Goal: Task Accomplishment & Management: Manage account settings

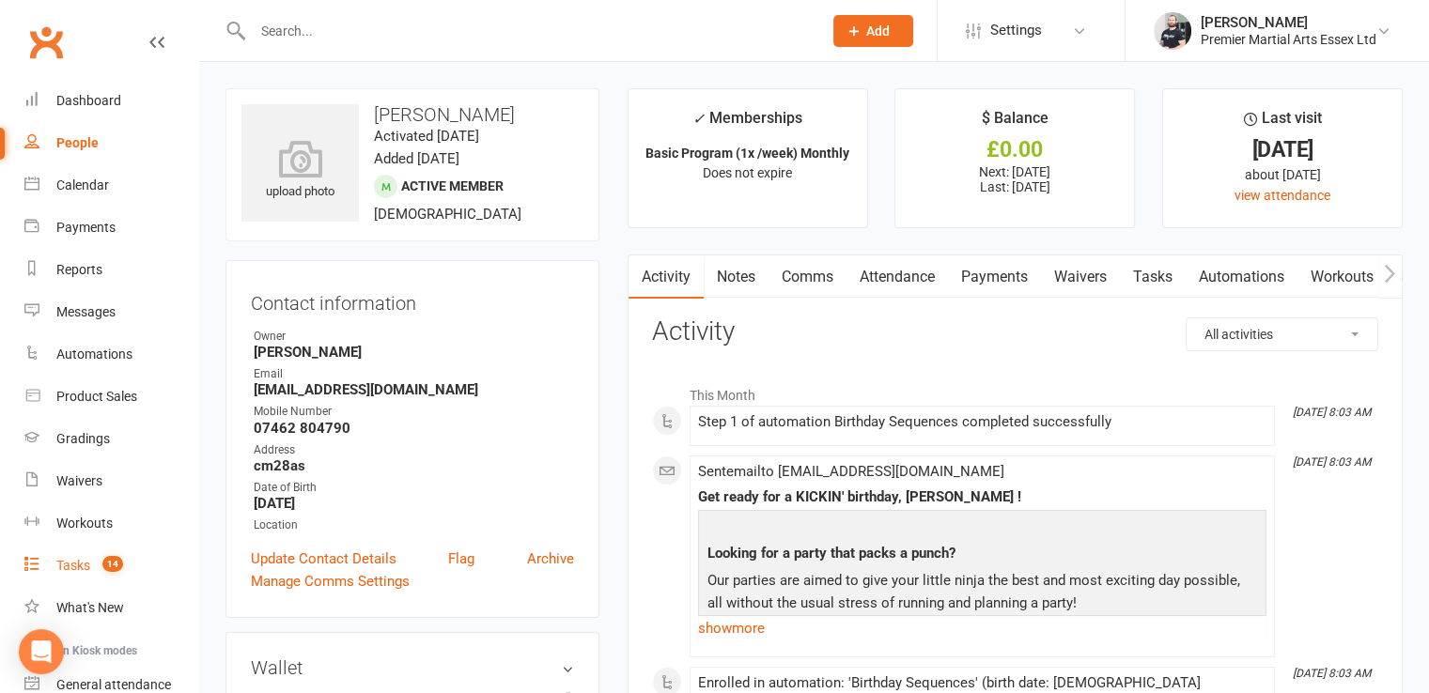
click at [91, 576] on link "Tasks 14" at bounding box center [111, 566] width 174 height 42
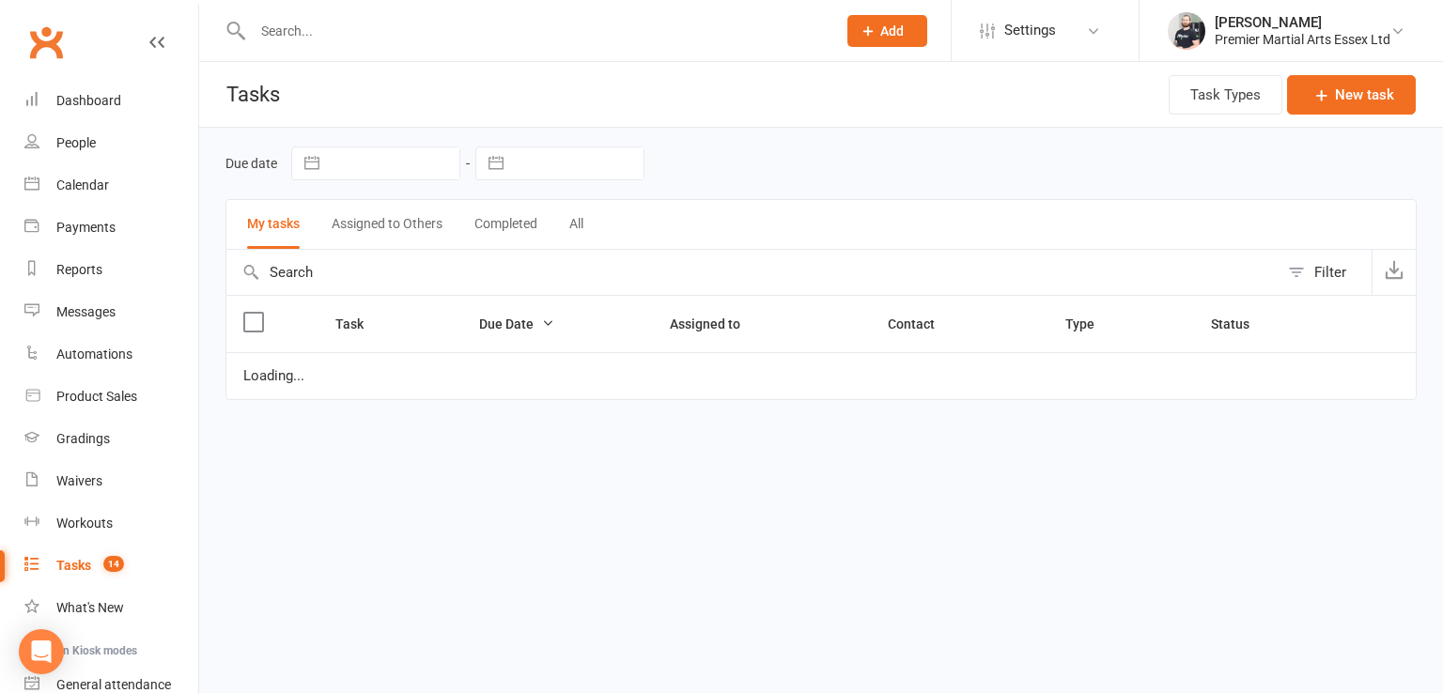
select select "started"
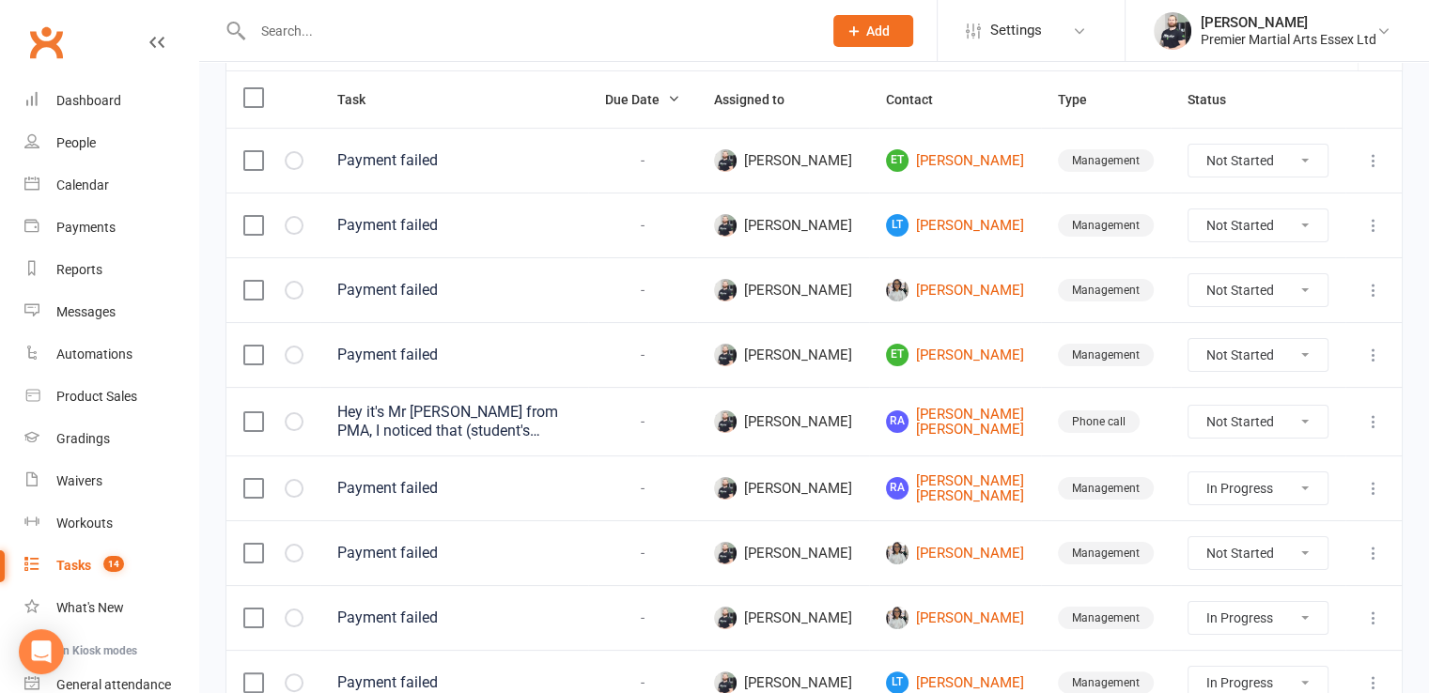
scroll to position [229, 0]
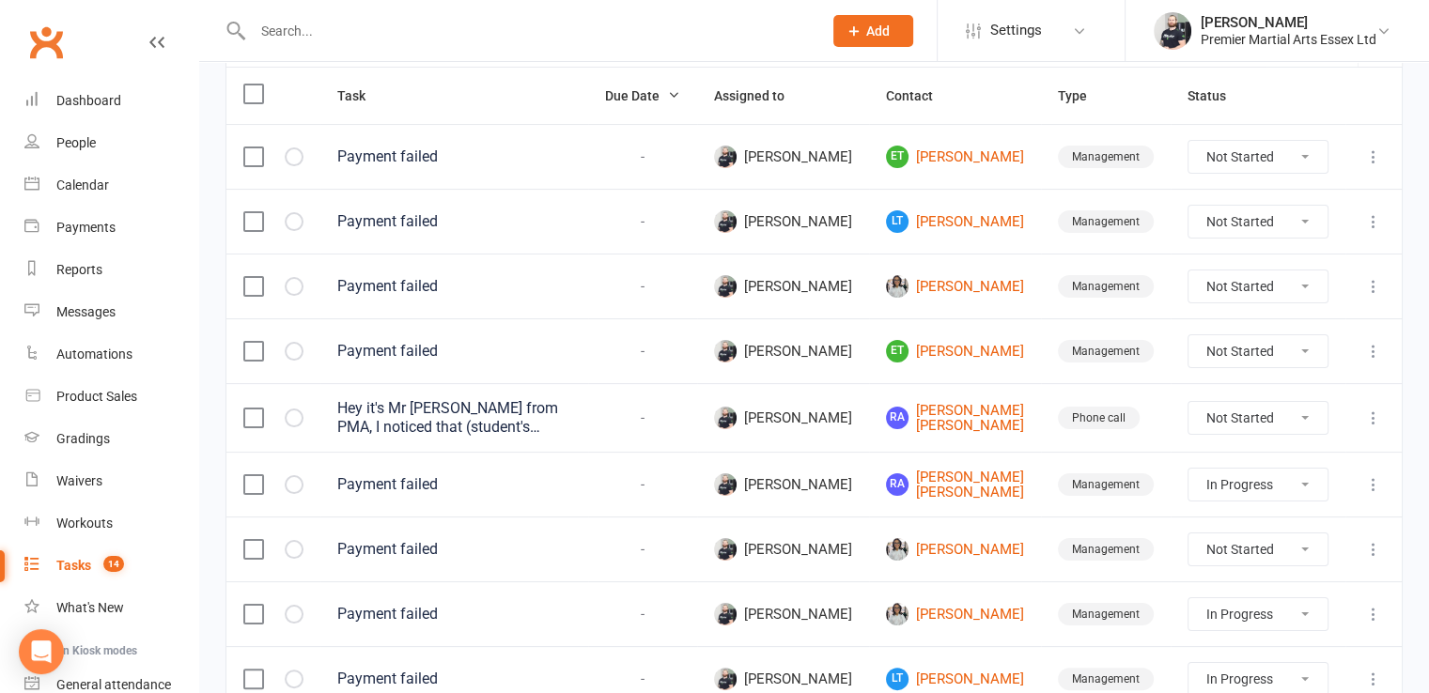
click at [252, 419] on label at bounding box center [252, 418] width 19 height 19
click at [252, 409] on input "checkbox" at bounding box center [252, 409] width 19 height 0
select select "started"
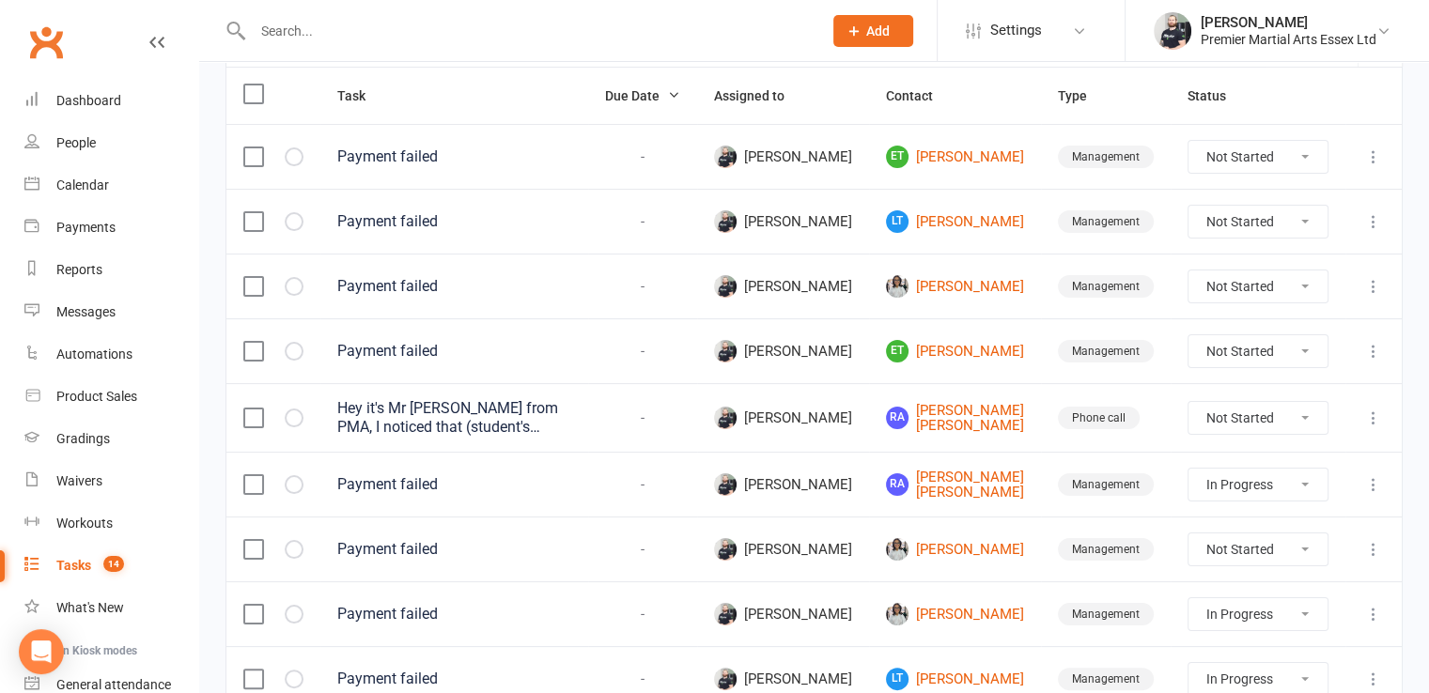
select select "started"
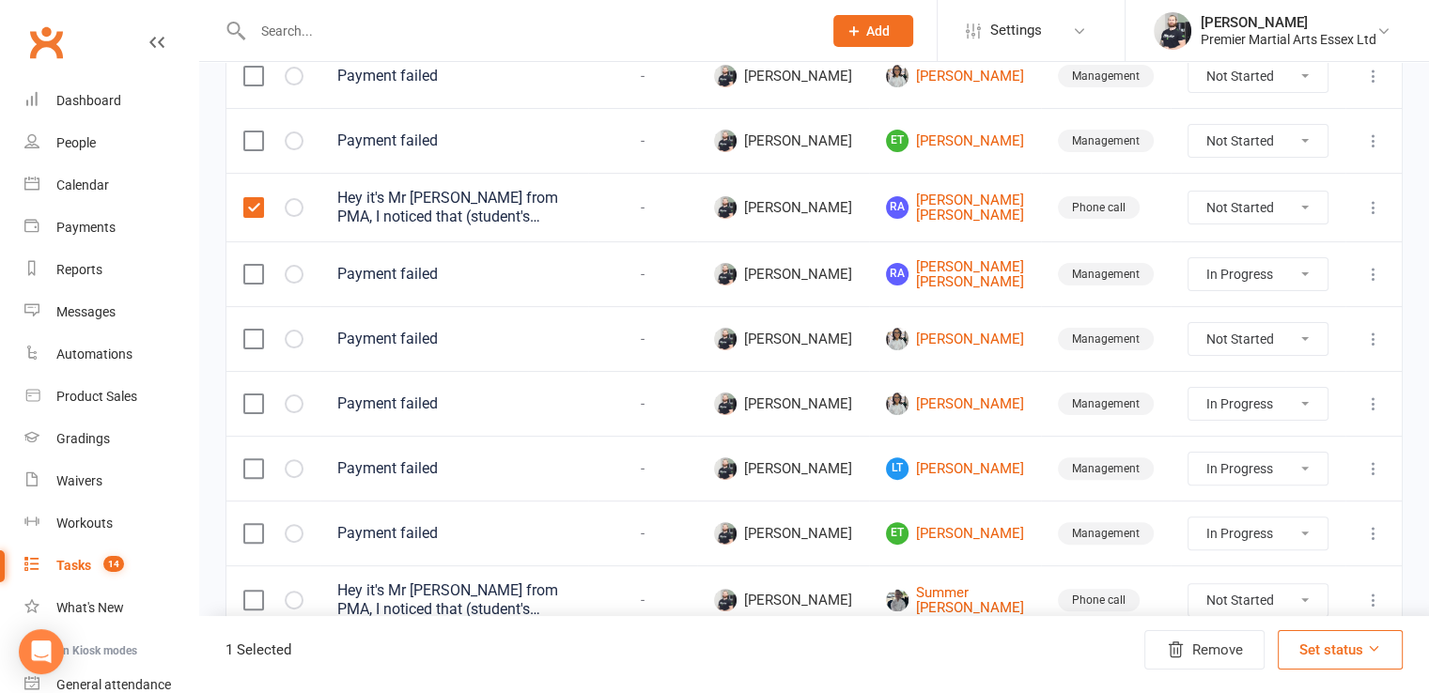
scroll to position [677, 0]
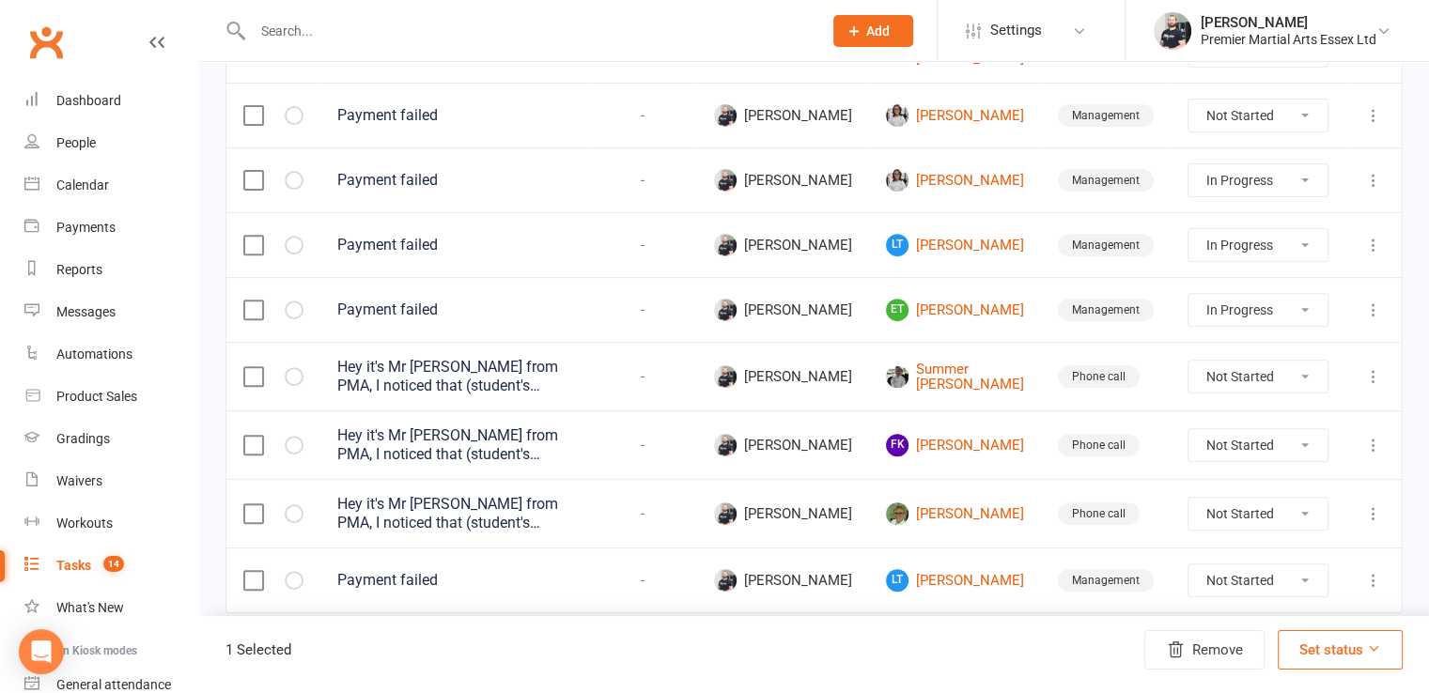
click at [257, 373] on label at bounding box center [252, 376] width 19 height 19
click at [257, 367] on input "checkbox" at bounding box center [252, 367] width 19 height 0
select select "started"
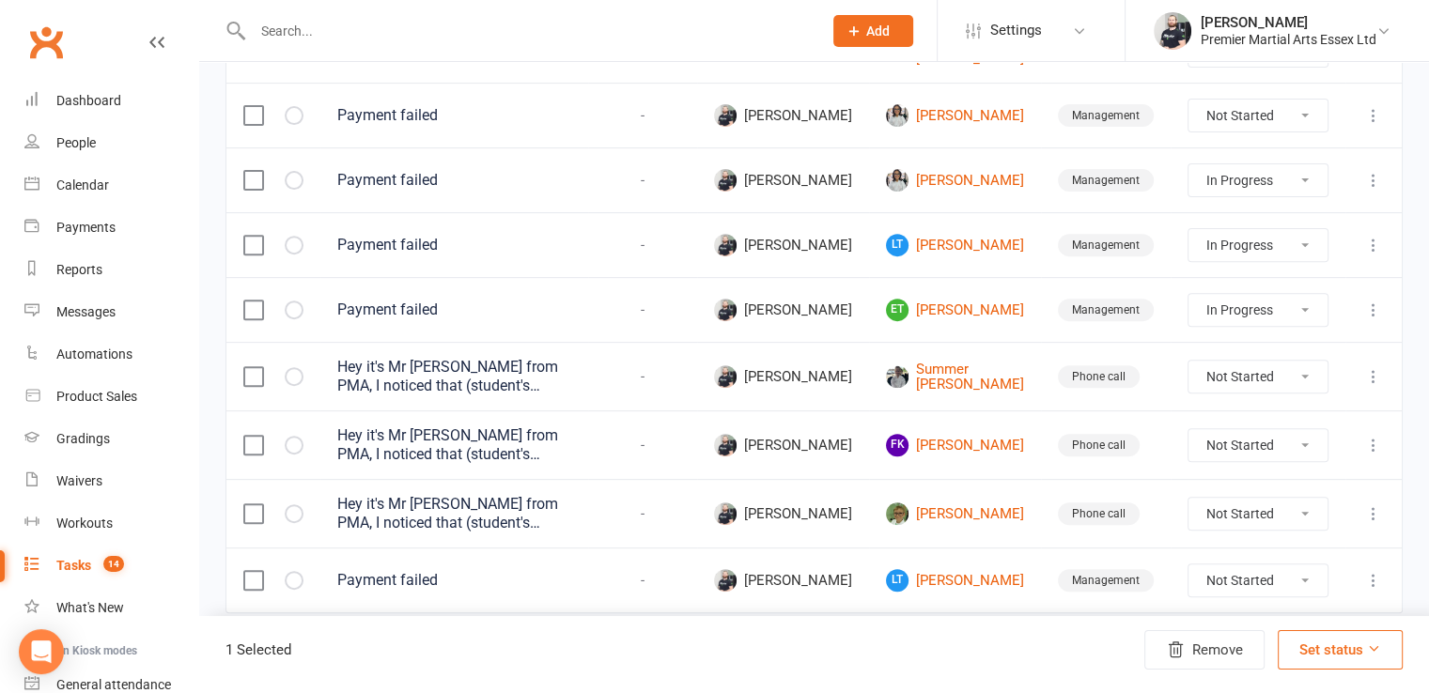
select select "started"
click at [256, 441] on label at bounding box center [252, 445] width 19 height 19
click at [256, 436] on input "checkbox" at bounding box center [252, 436] width 19 height 0
select select "started"
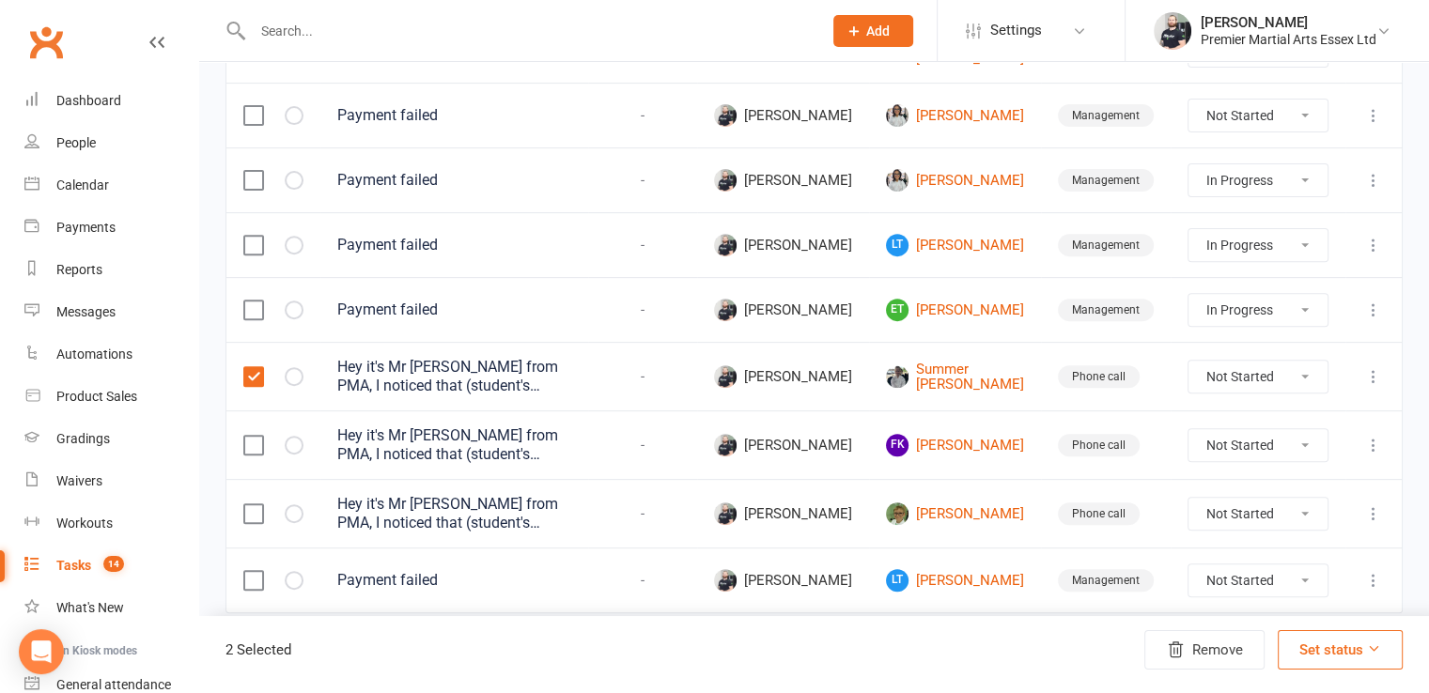
select select "started"
click at [250, 512] on label at bounding box center [252, 514] width 19 height 19
click at [250, 505] on input "checkbox" at bounding box center [252, 505] width 19 height 0
select select "started"
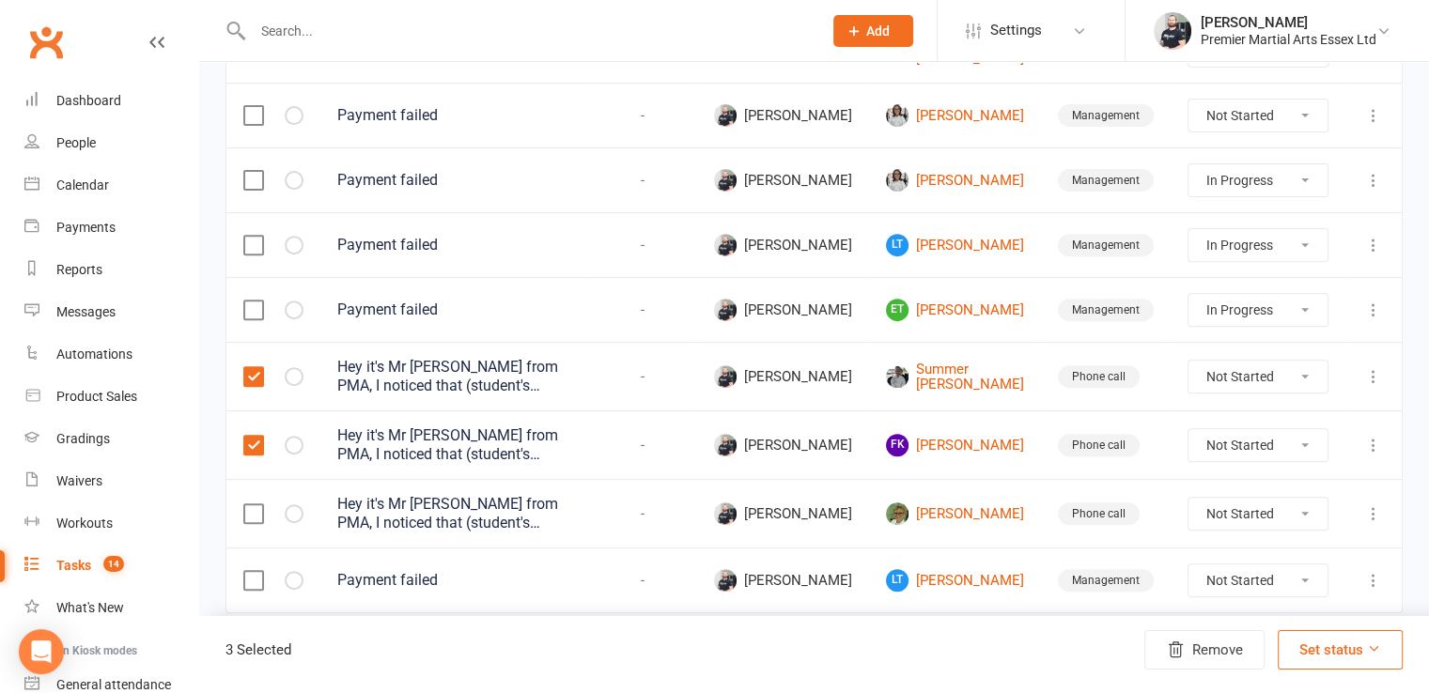
select select "started"
click at [1327, 651] on button "Set status" at bounding box center [1340, 649] width 125 height 39
click at [1235, 602] on link "Complete" at bounding box center [1295, 602] width 186 height 38
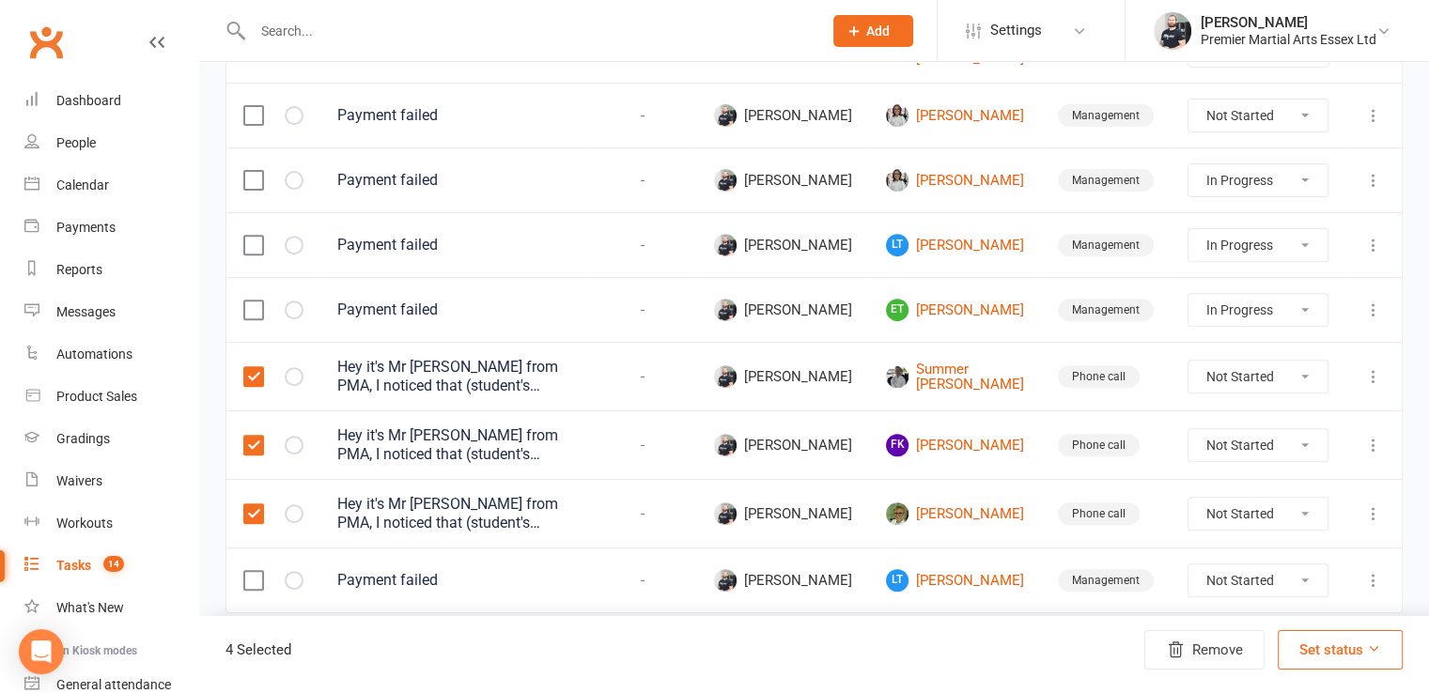
click at [797, 106] on td "[PERSON_NAME]" at bounding box center [783, 115] width 172 height 65
select select "started"
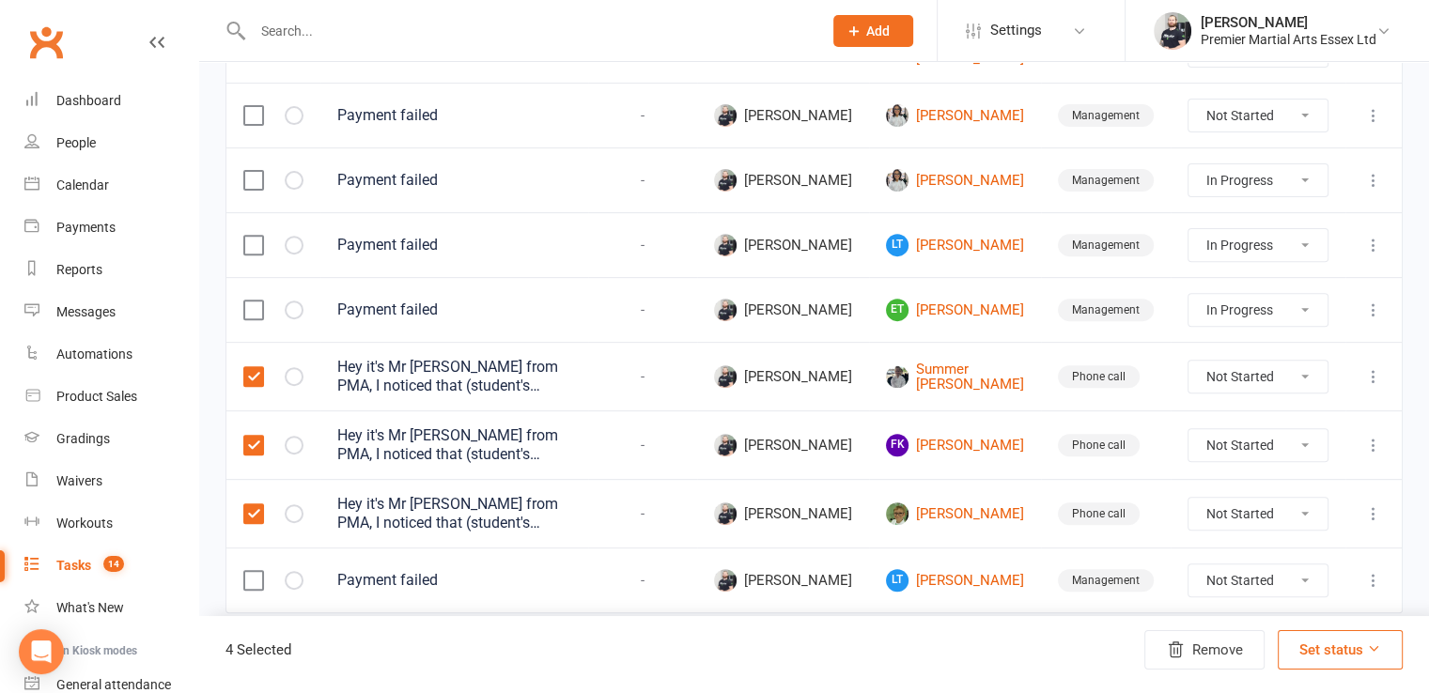
select select "started"
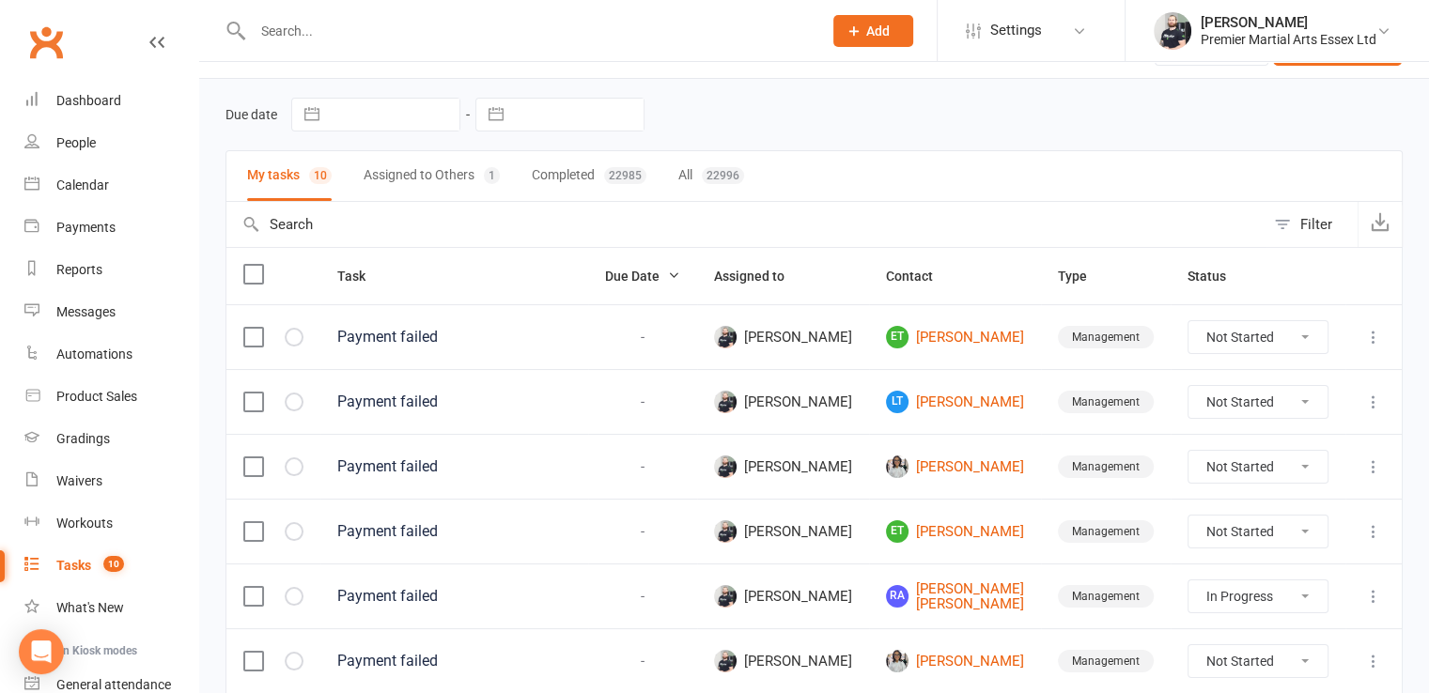
scroll to position [395, 0]
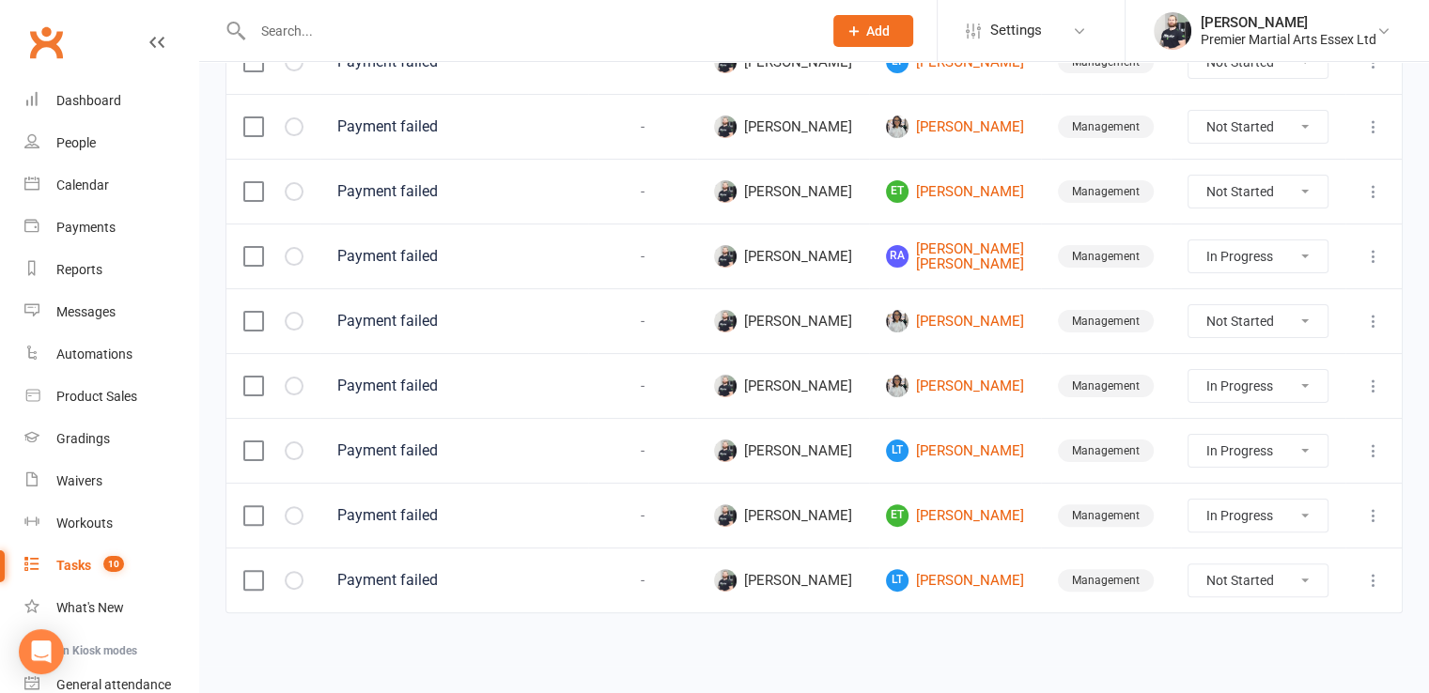
click at [1222, 578] on select "Not Started In Progress Waiting Complete" at bounding box center [1258, 581] width 139 height 32
click at [1189, 565] on select "Not Started In Progress Waiting Complete" at bounding box center [1258, 581] width 139 height 32
select select "unstarted"
select select "started"
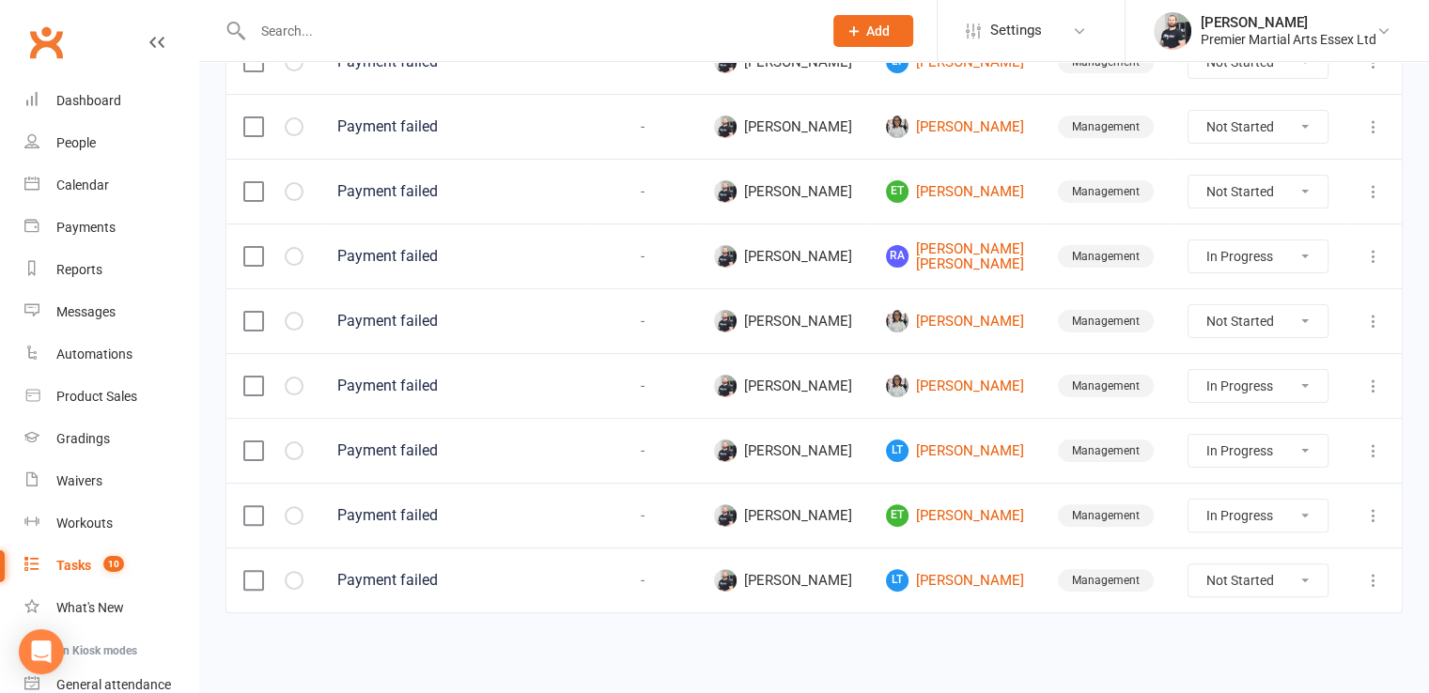
select select "started"
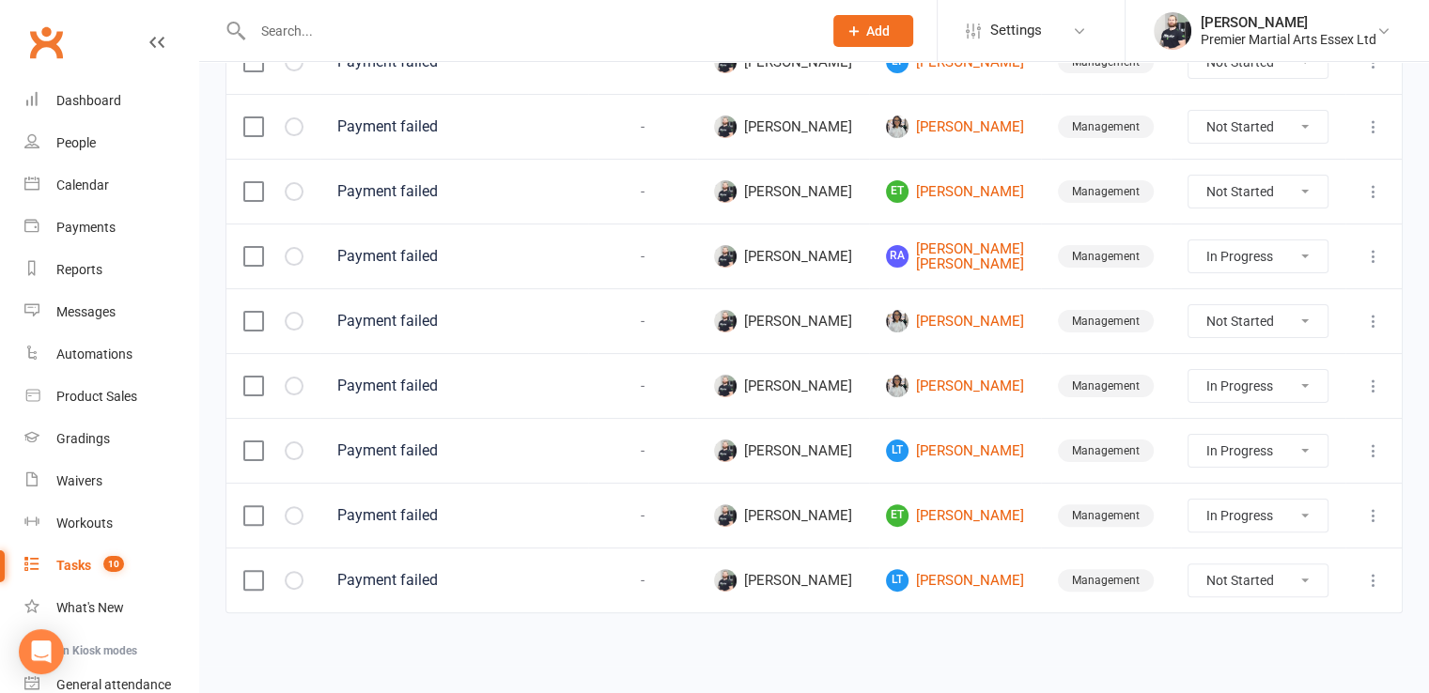
select select "started"
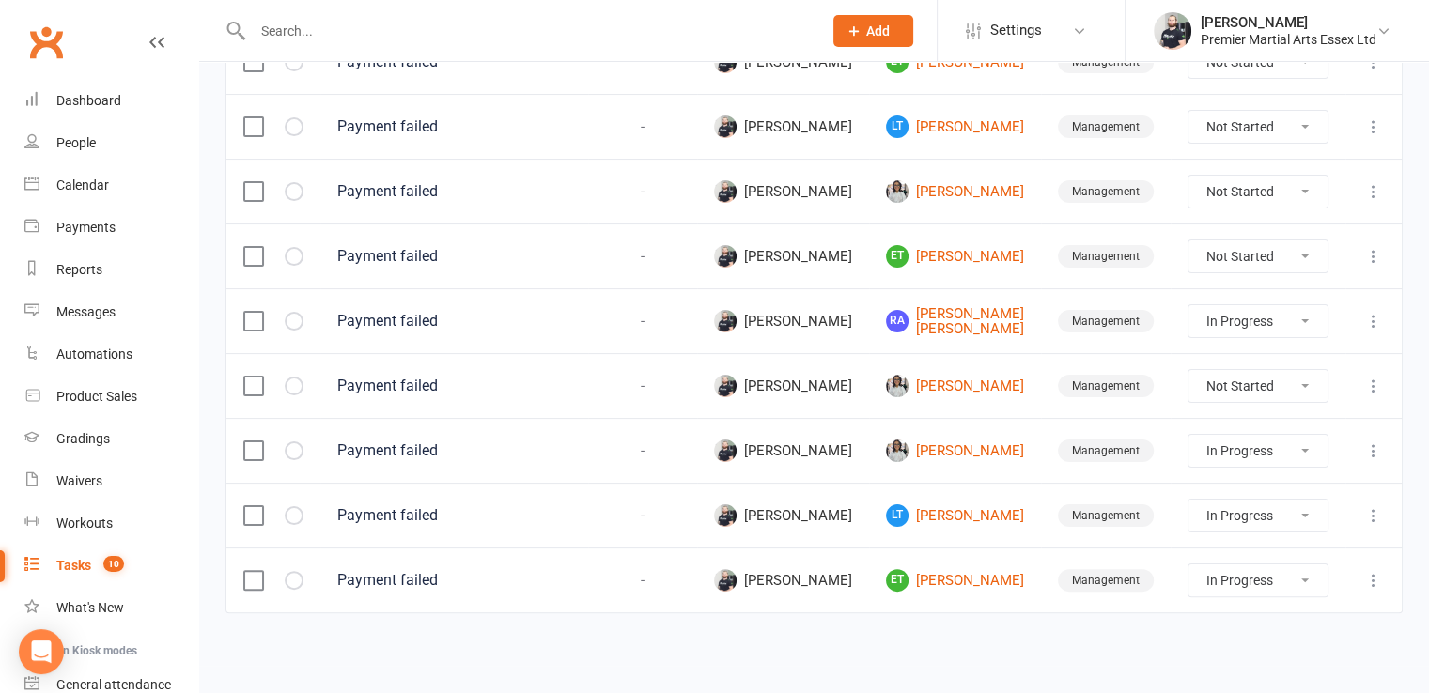
scroll to position [331, 0]
click at [1263, 398] on select "Not Started In Progress Waiting Complete" at bounding box center [1258, 386] width 139 height 32
click at [1189, 371] on select "Not Started In Progress Waiting Complete" at bounding box center [1258, 386] width 139 height 32
select select "unstarted"
select select "started"
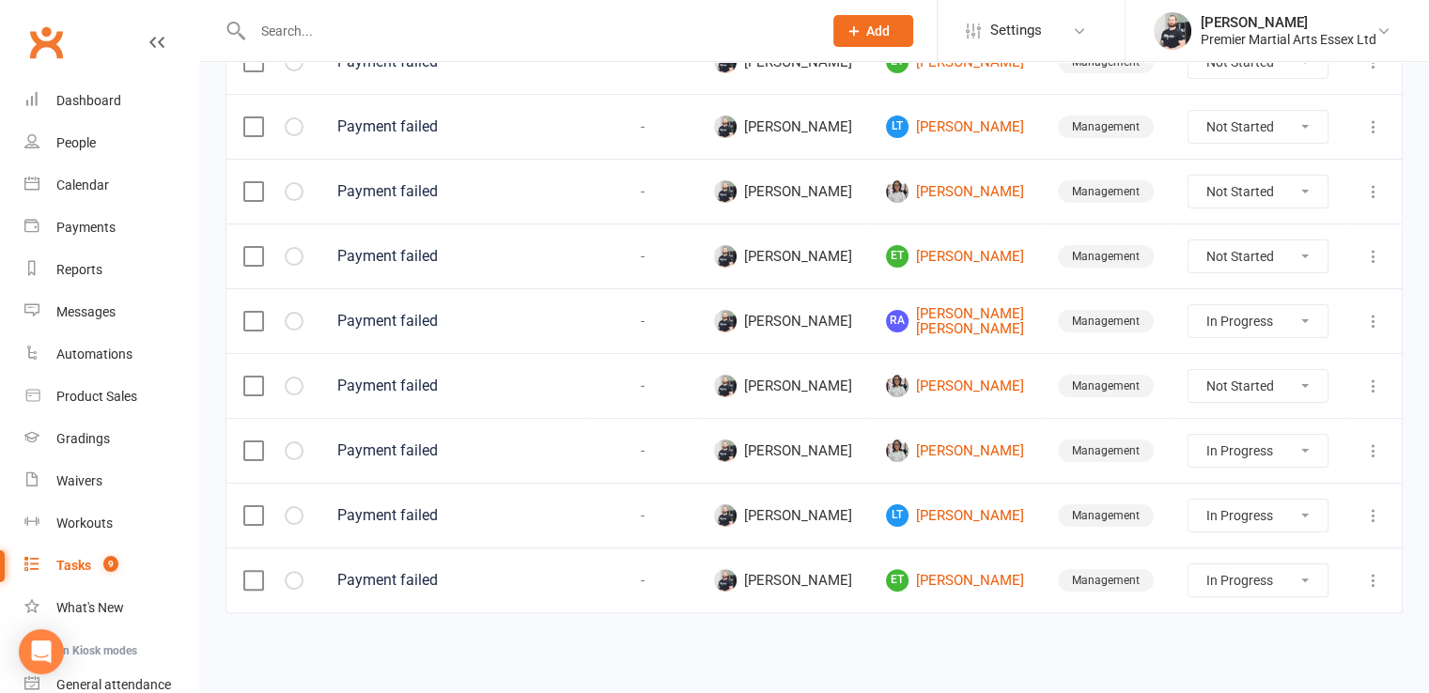
select select "started"
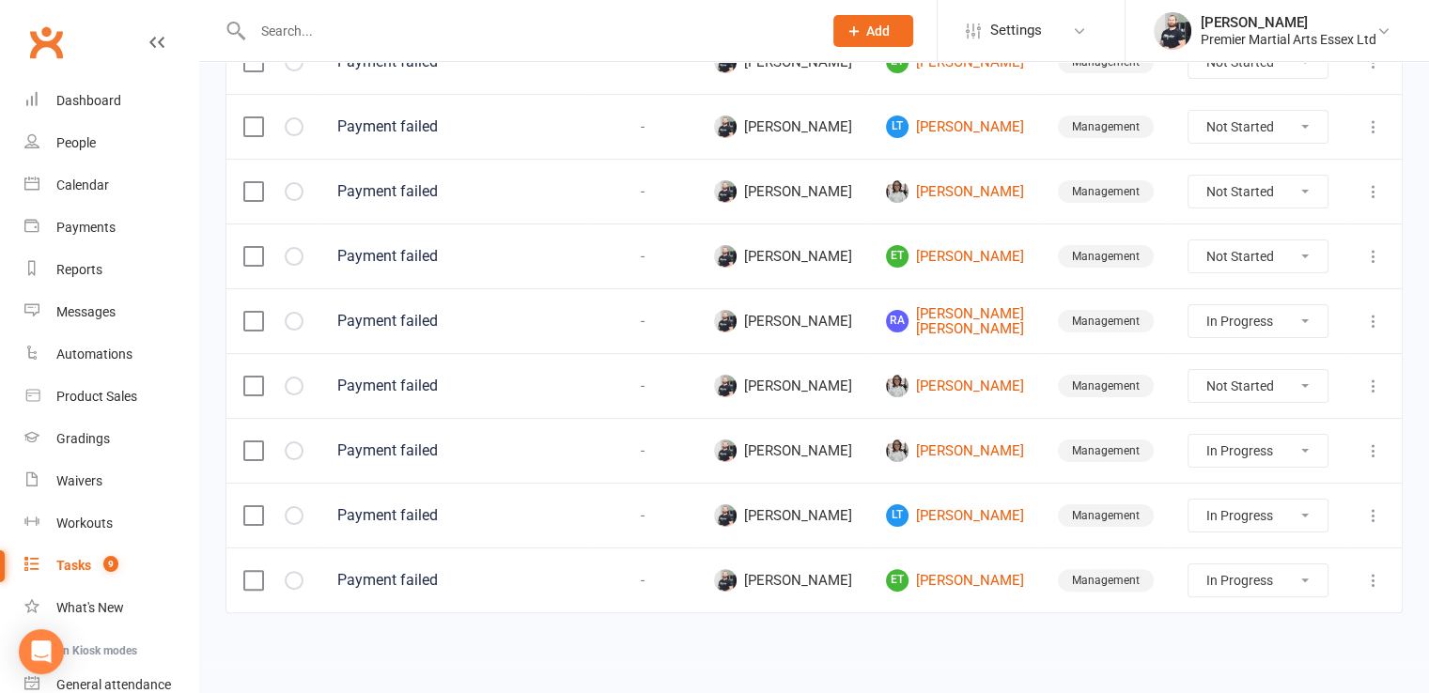
select select "started"
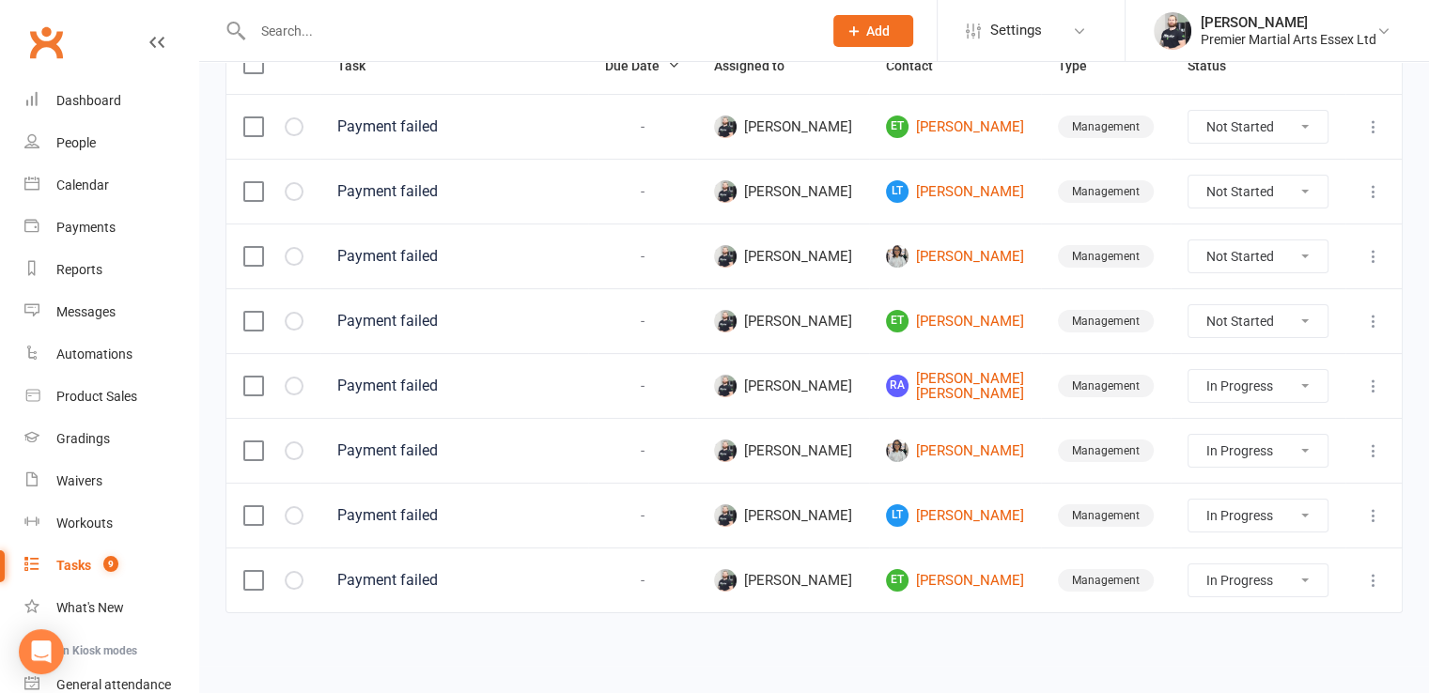
scroll to position [267, 0]
click at [1243, 312] on select "Not Started In Progress Waiting Complete" at bounding box center [1258, 321] width 139 height 32
click at [1189, 305] on select "Not Started In Progress Waiting Complete" at bounding box center [1258, 321] width 139 height 32
select select "unstarted"
select select "started"
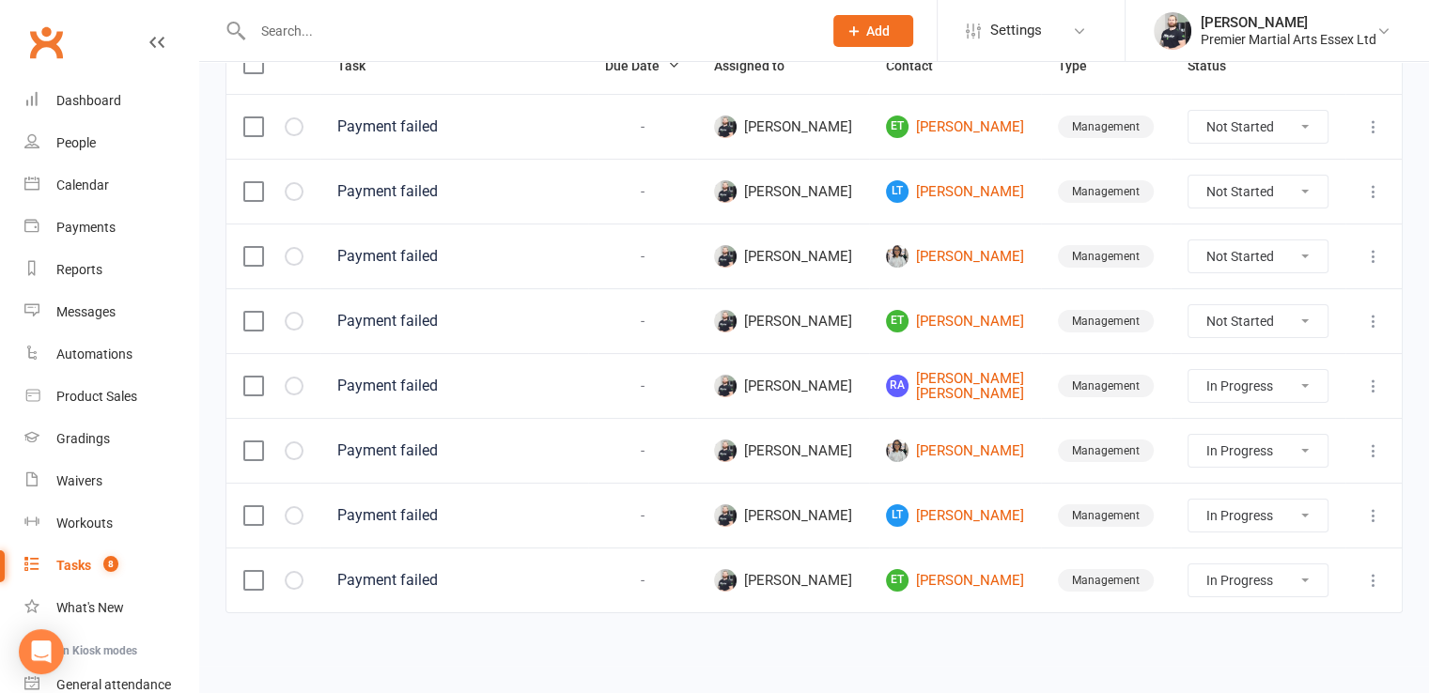
select select "started"
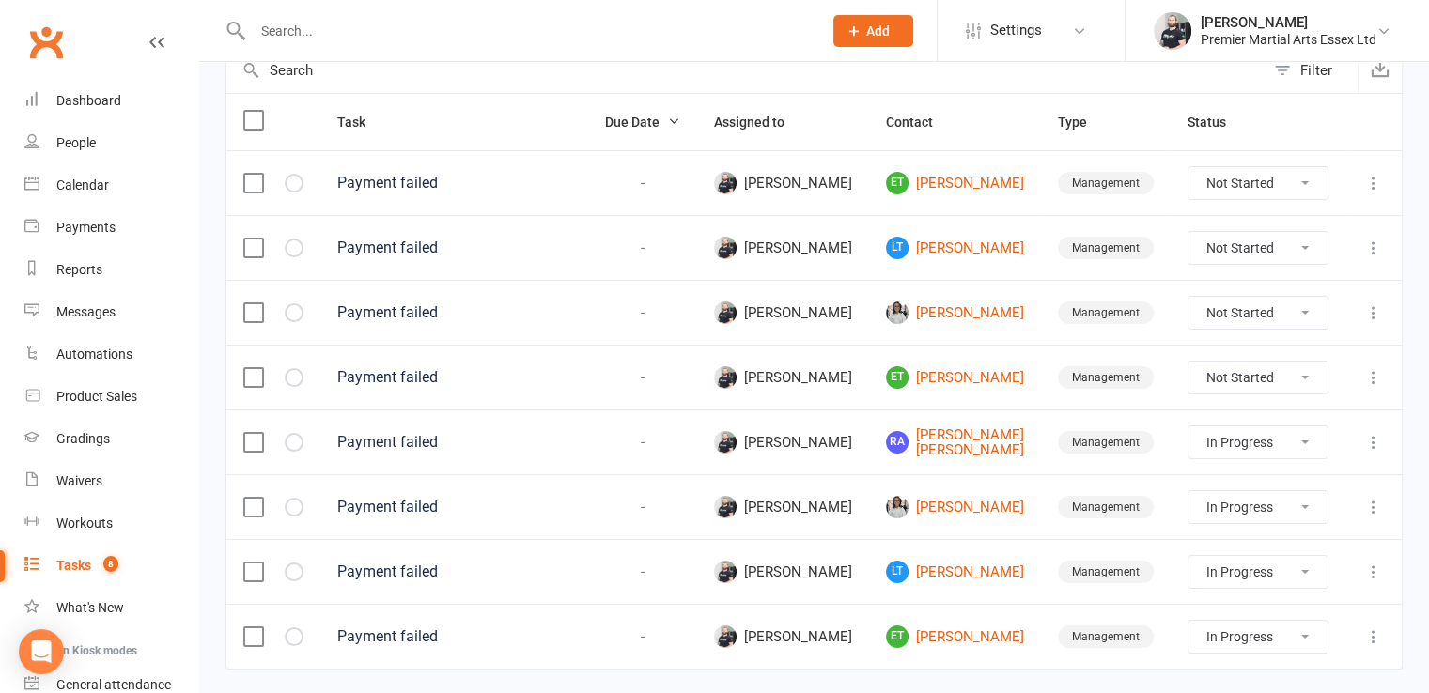
select select "started"
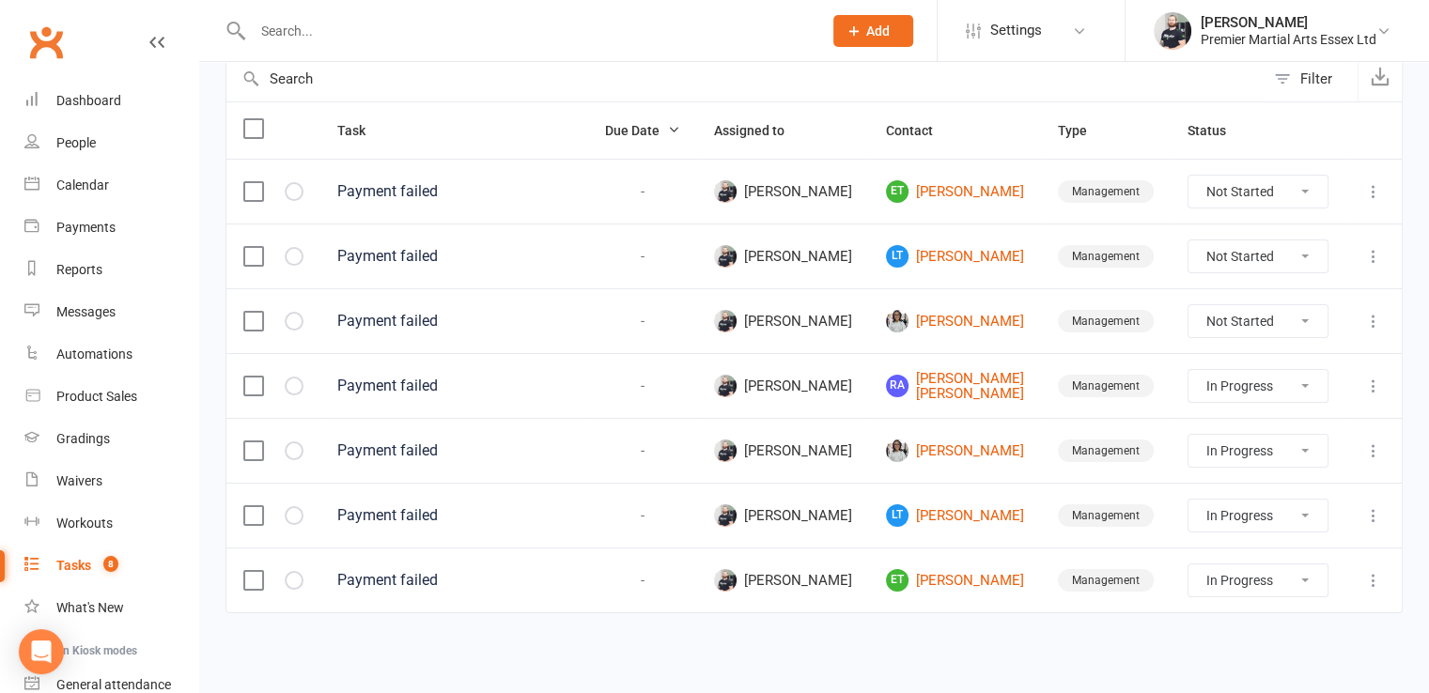
click at [1243, 311] on select "Not Started In Progress Waiting Complete" at bounding box center [1258, 321] width 139 height 32
click at [1189, 305] on select "Not Started In Progress Waiting Complete" at bounding box center [1258, 321] width 139 height 32
select select "unstarted"
select select "started"
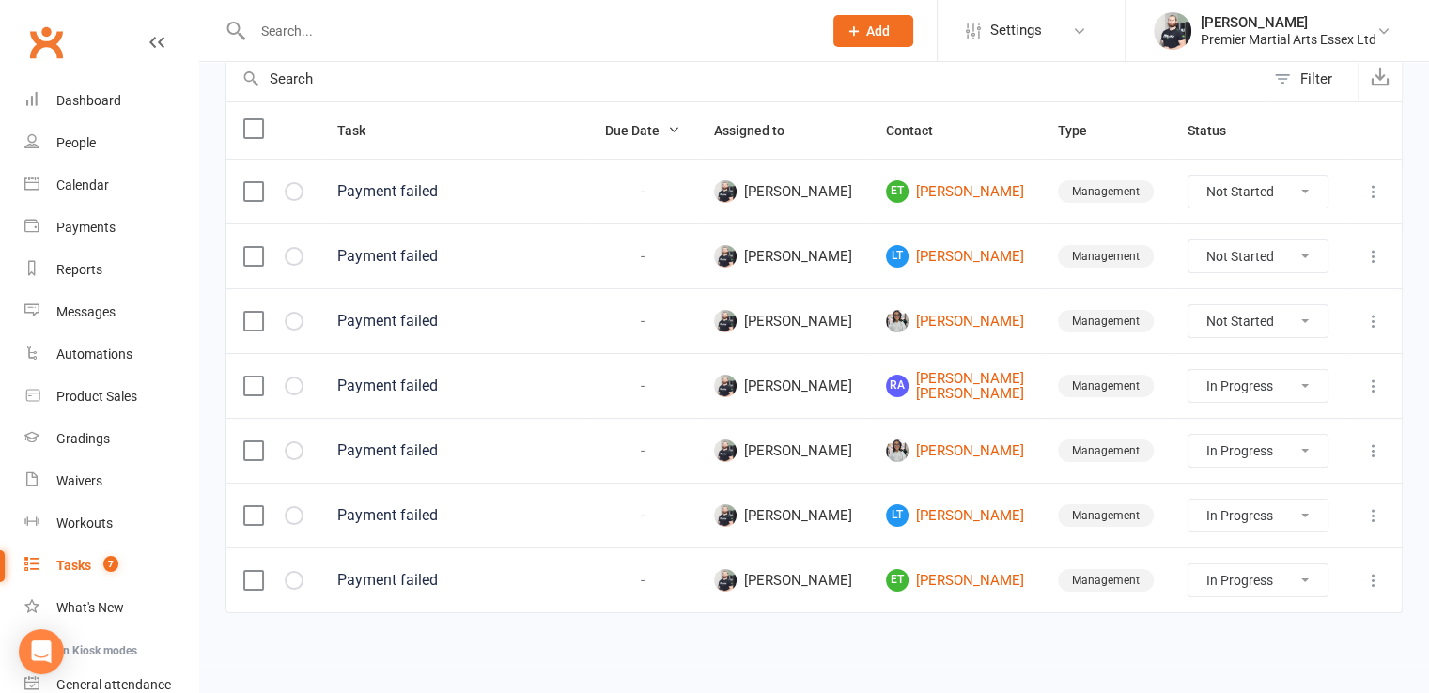
select select "started"
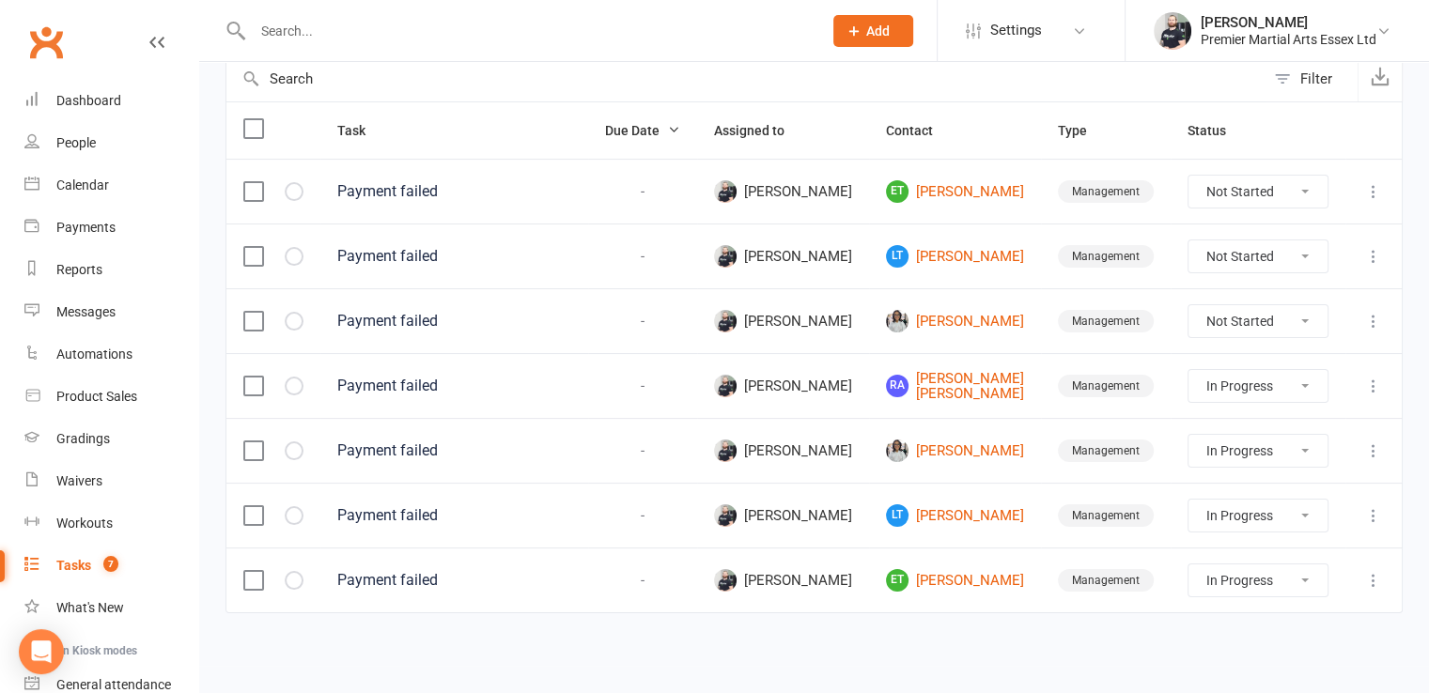
select select "started"
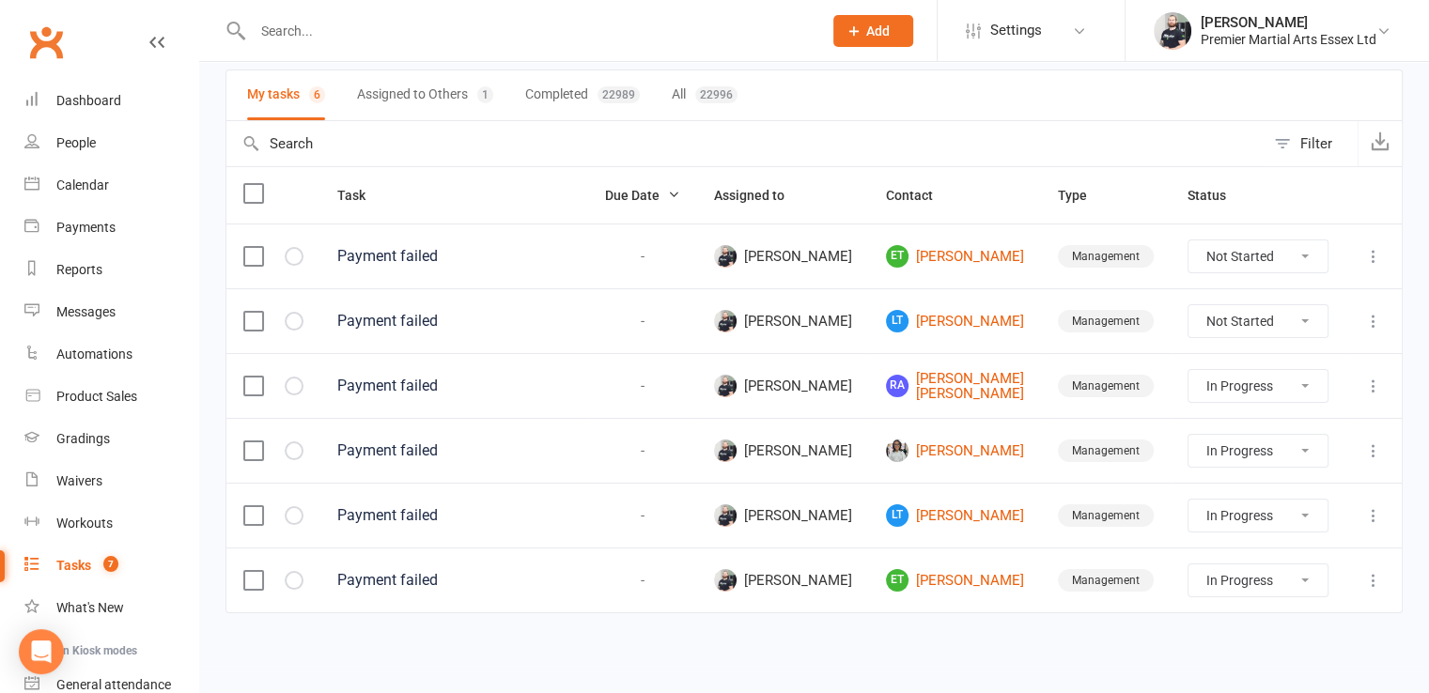
scroll to position [138, 0]
click at [1266, 245] on select "Not Started In Progress Waiting Complete" at bounding box center [1258, 257] width 139 height 32
click at [1189, 241] on select "Not Started In Progress Waiting Complete" at bounding box center [1258, 257] width 139 height 32
select select "unstarted"
select select "started"
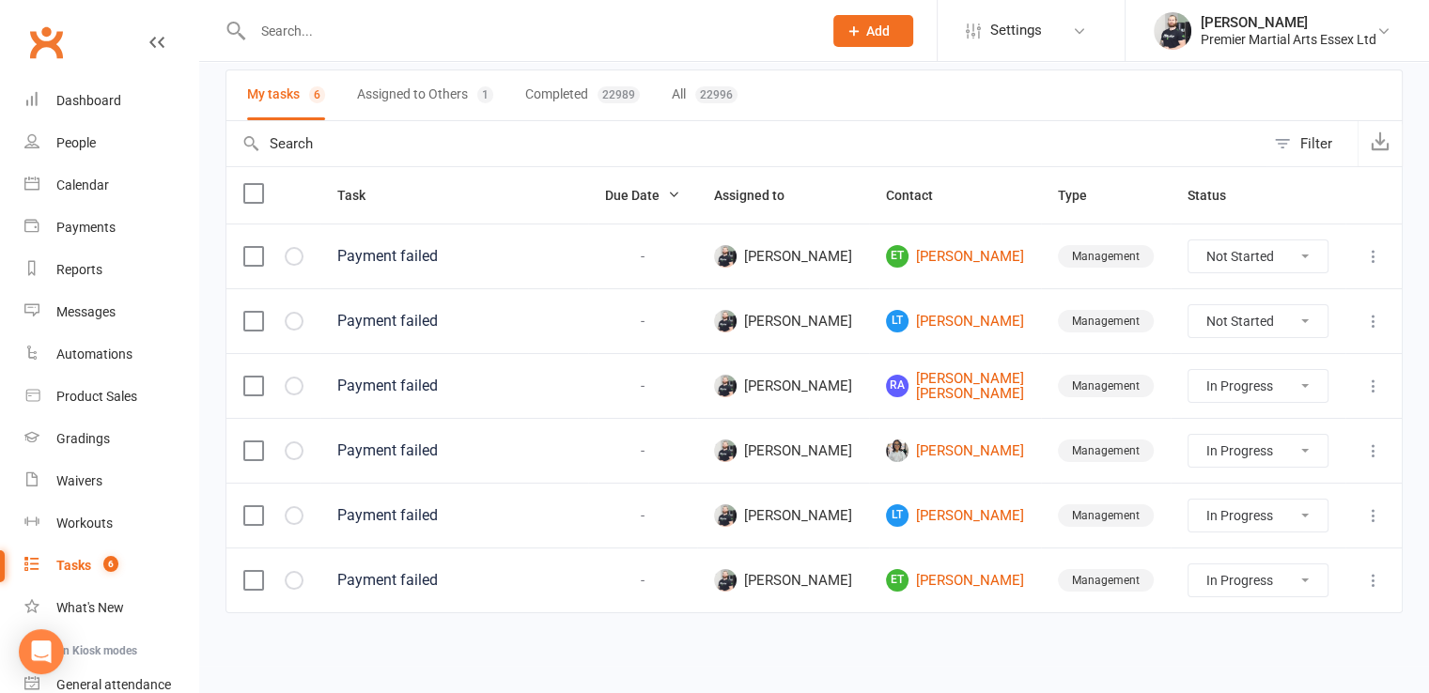
select select "started"
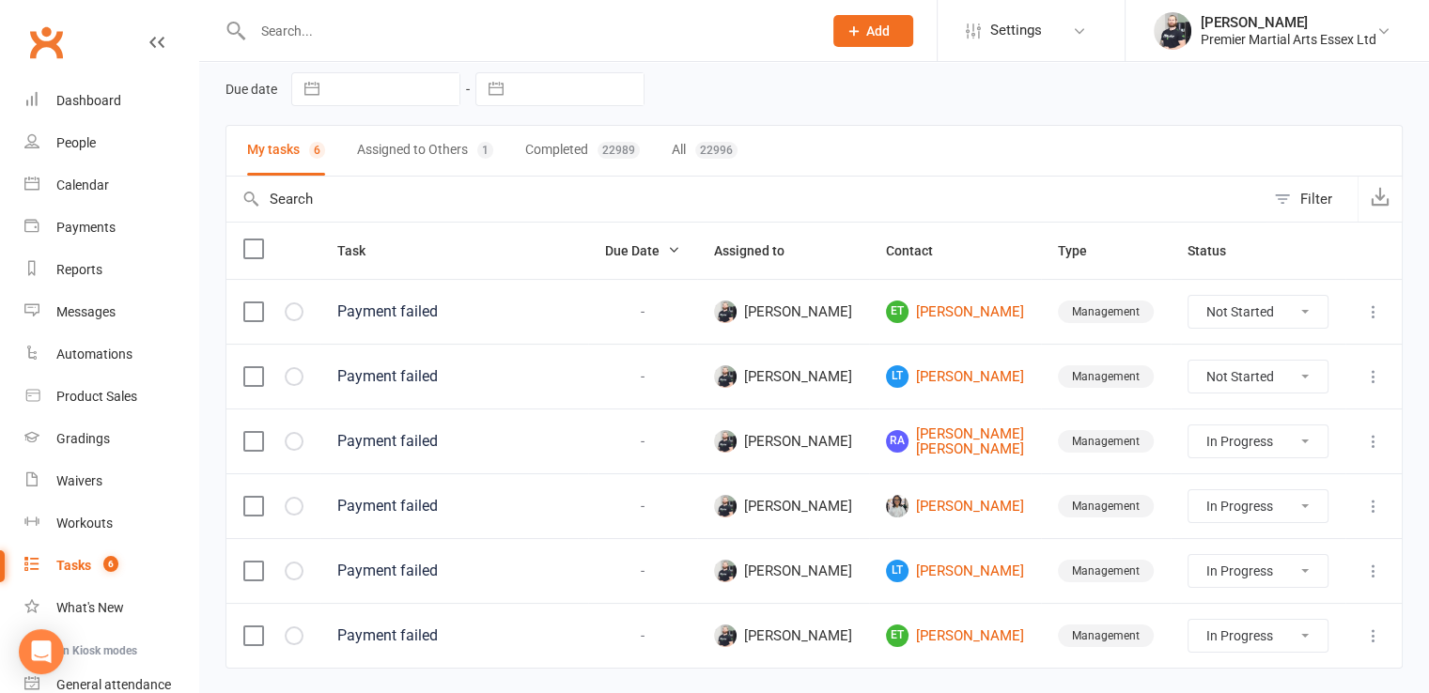
select select "started"
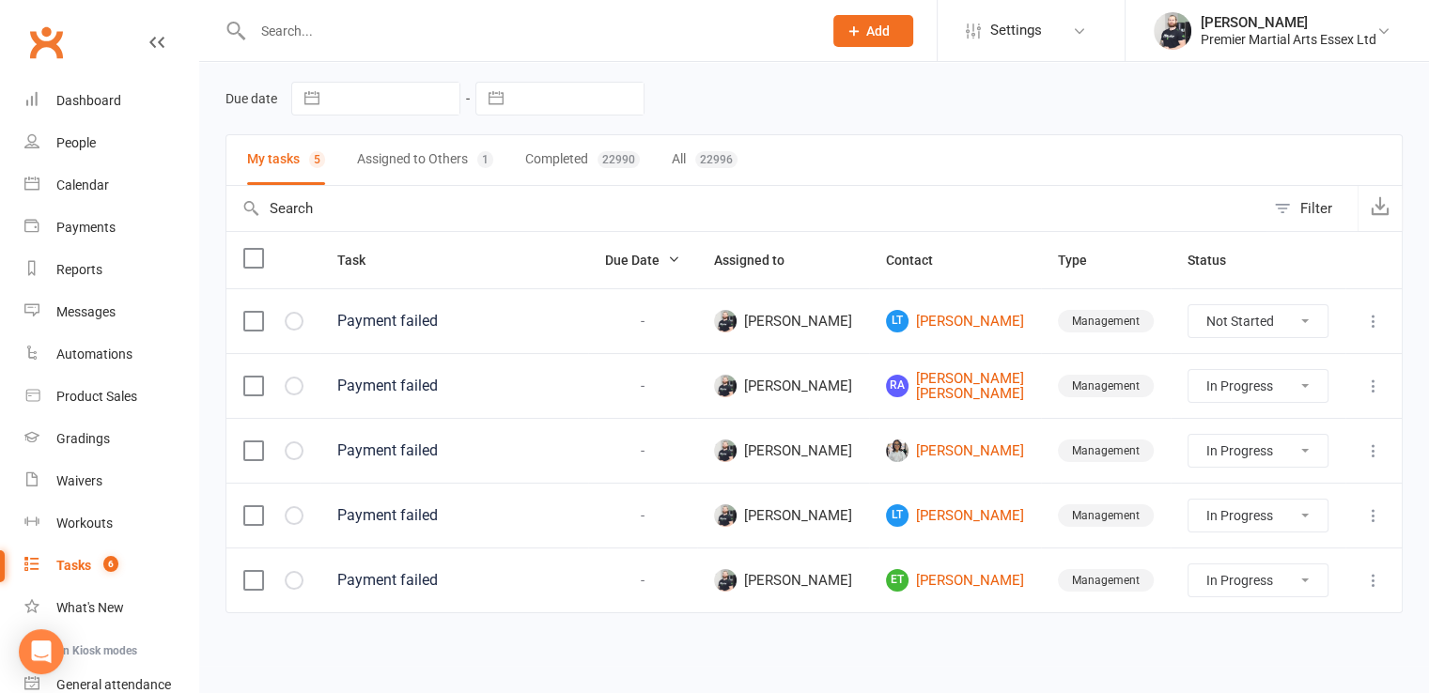
click at [1248, 311] on select "Not Started In Progress Waiting Complete" at bounding box center [1258, 321] width 139 height 32
click at [1189, 305] on select "Not Started In Progress Waiting Complete" at bounding box center [1258, 321] width 139 height 32
select select "unstarted"
select select "started"
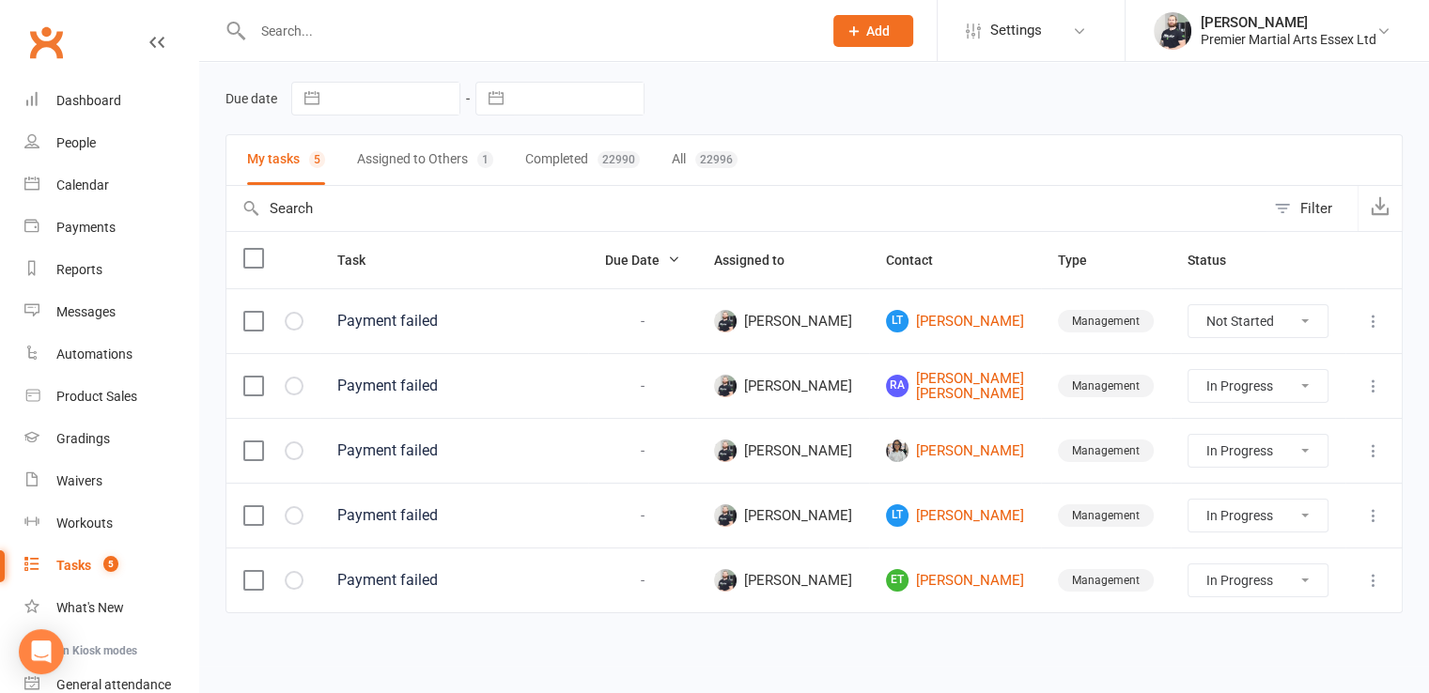
select select "started"
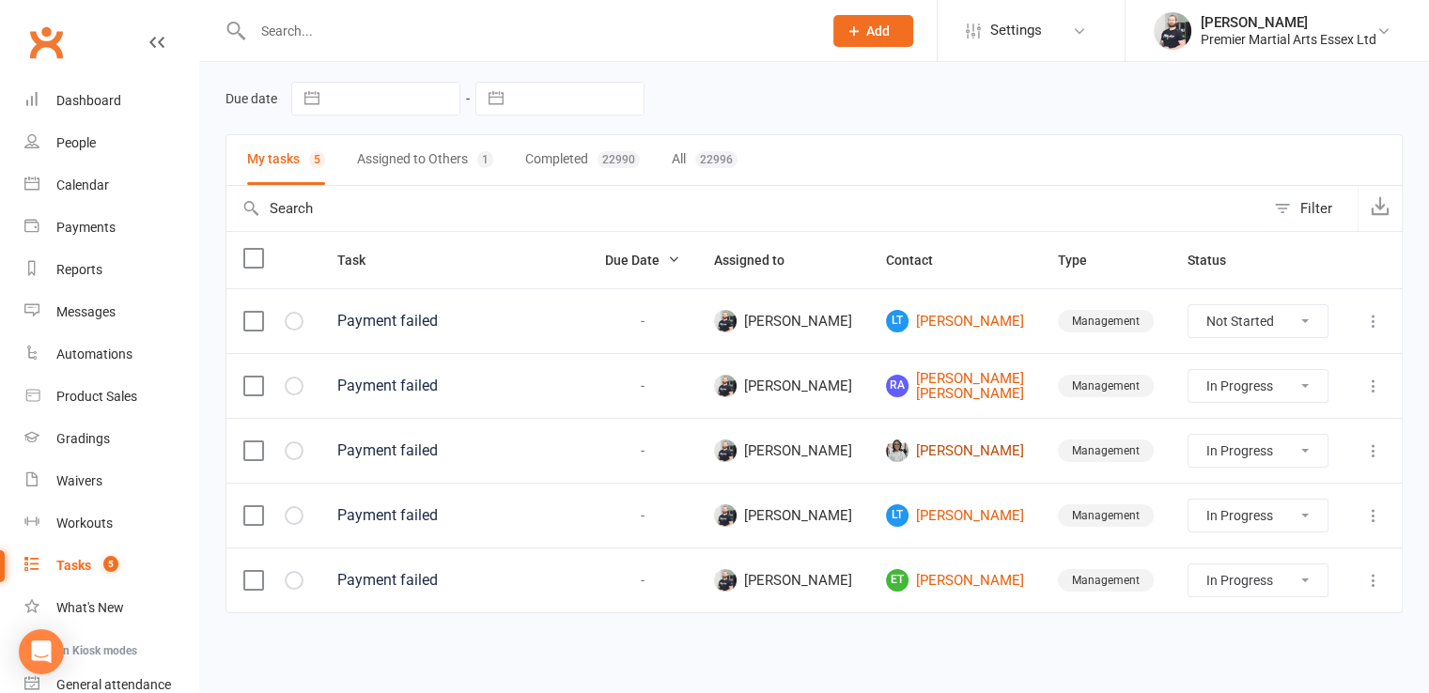
select select "started"
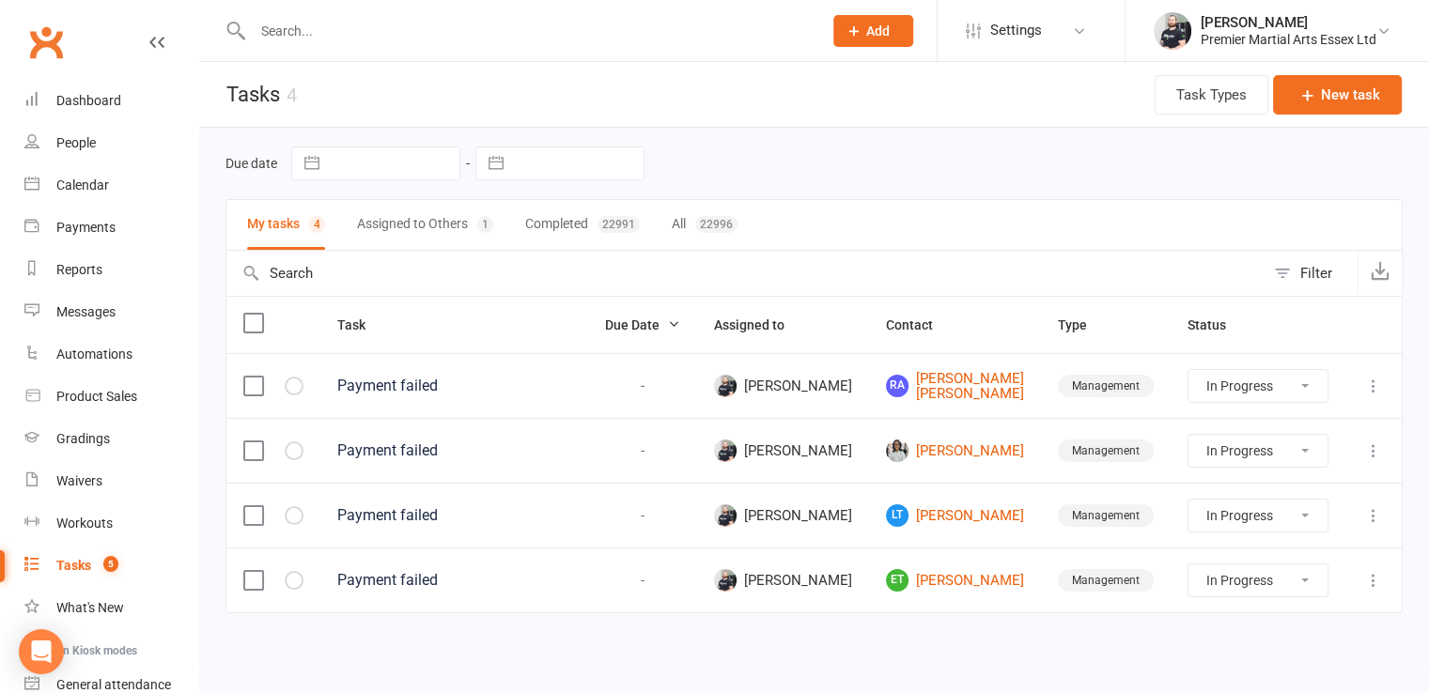
scroll to position [9, 0]
